Goal: Information Seeking & Learning: Learn about a topic

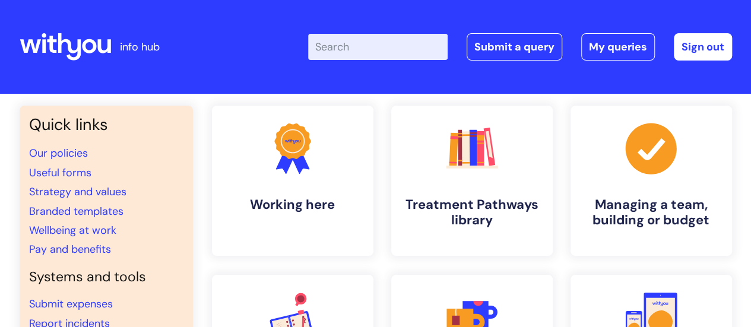
click at [362, 50] on input "Enter your search term here..." at bounding box center [378, 47] width 140 height 26
type input "pay award"
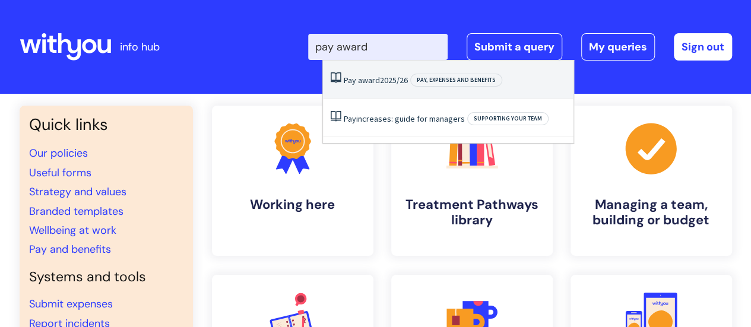
click at [374, 72] on li "Pay award 2025/26 Pay, expenses and benefits" at bounding box center [448, 80] width 251 height 39
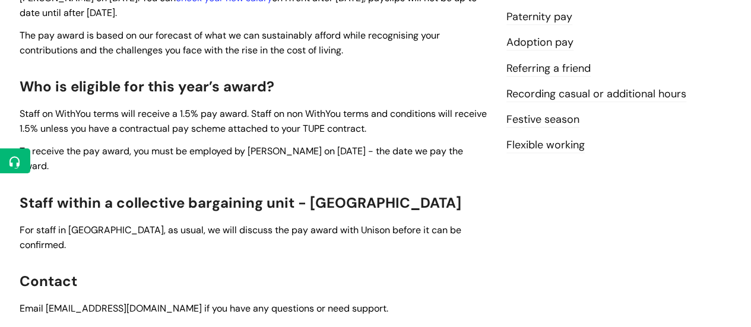
scroll to position [398, 0]
click at [309, 137] on div "Use this to Understand what the pay award 2025/26 means for you We’re increasin…" at bounding box center [254, 98] width 469 height 543
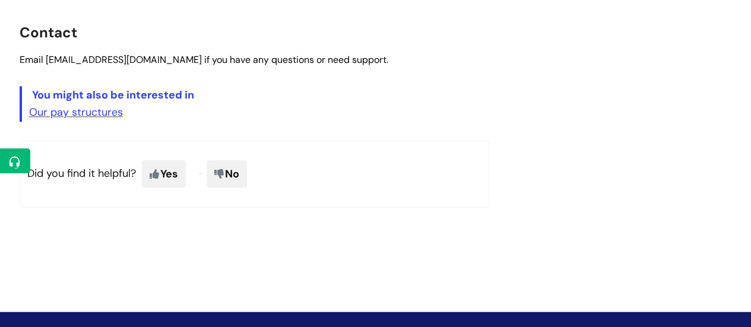
scroll to position [643, 0]
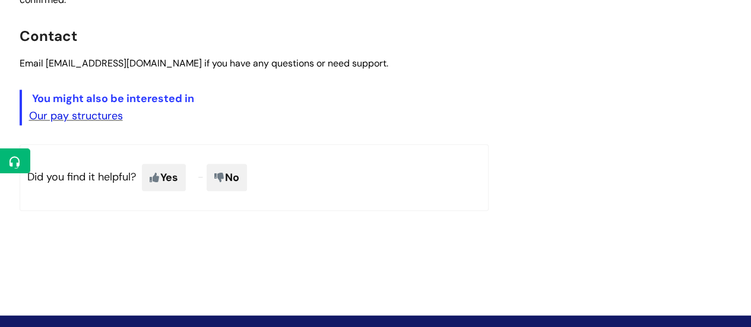
click at [58, 109] on link "Our pay structures" at bounding box center [76, 116] width 94 height 14
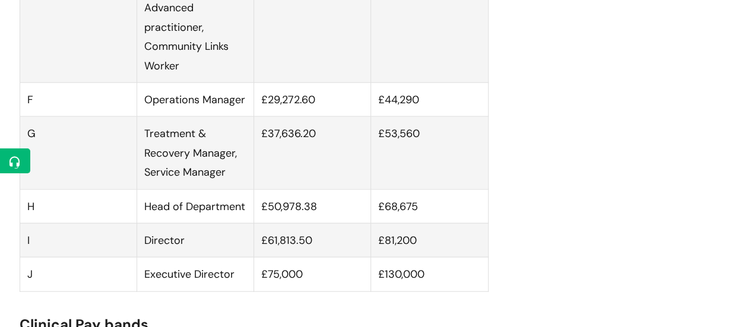
scroll to position [1119, 0]
